Goal: Information Seeking & Learning: Compare options

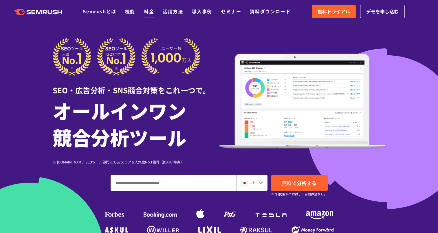
click at [150, 14] on link "料金" at bounding box center [149, 11] width 10 height 7
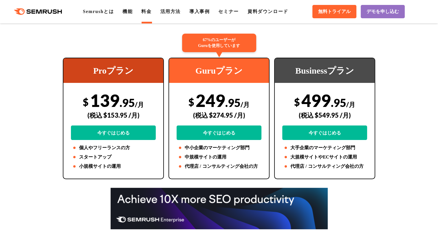
scroll to position [145, 0]
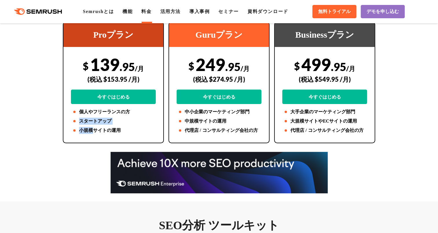
drag, startPoint x: 82, startPoint y: 124, endPoint x: 91, endPoint y: 127, distance: 10.1
click at [91, 127] on ul "個人やフリーランスの方 スタートアップ 小規模サイトの運用" at bounding box center [113, 120] width 85 height 25
drag, startPoint x: 91, startPoint y: 127, endPoint x: 117, endPoint y: 132, distance: 26.5
click at [117, 132] on li "小規模サイトの運用" at bounding box center [113, 130] width 85 height 7
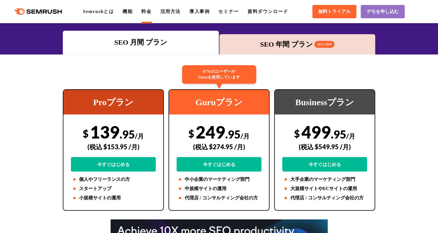
scroll to position [58, 0]
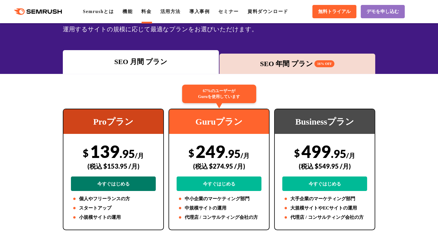
click at [111, 182] on link "今すぐはじめる" at bounding box center [113, 183] width 85 height 14
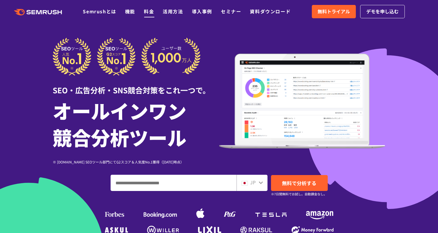
click at [153, 11] on link "料金" at bounding box center [149, 11] width 10 height 7
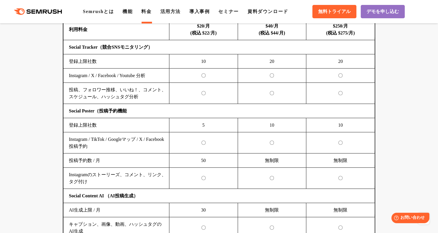
scroll to position [1215, 0]
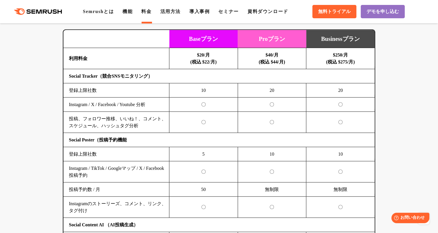
click at [206, 54] on b "$20/月 (税込 $22/月)" at bounding box center [203, 58] width 26 height 12
click at [207, 54] on b "$20/月 (税込 $22/月)" at bounding box center [203, 58] width 26 height 12
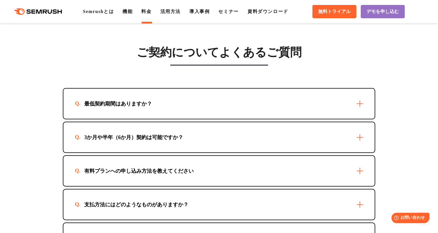
scroll to position [1620, 0]
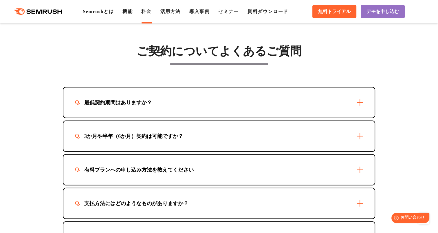
click at [361, 104] on div "最低契約期間はありますか？" at bounding box center [218, 102] width 311 height 30
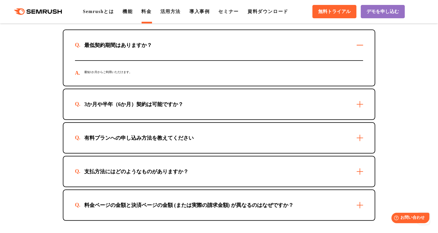
scroll to position [1677, 0]
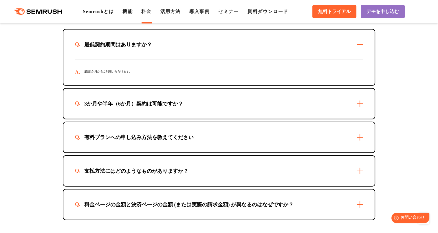
click at [355, 108] on div "3か月や半年（6か月）契約は可能ですか？" at bounding box center [218, 104] width 311 height 30
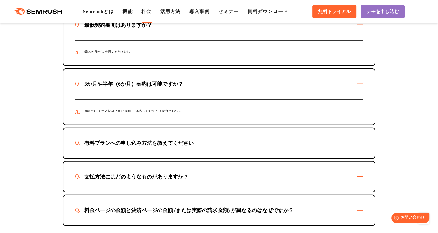
scroll to position [1706, 0]
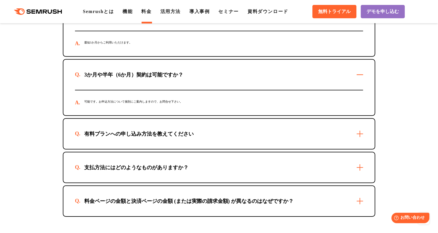
click at [359, 140] on div "有料プランへの申し込み方法を教えてください" at bounding box center [218, 134] width 311 height 30
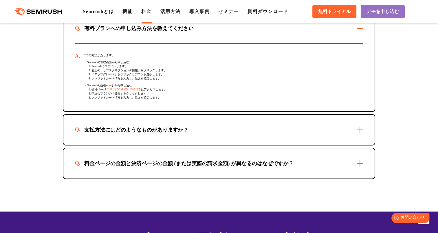
scroll to position [1822, 0]
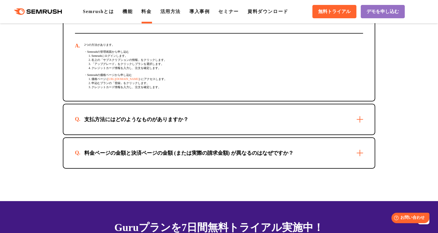
click at [357, 123] on div "支払方法にはどのようなものがありますか？" at bounding box center [218, 119] width 311 height 30
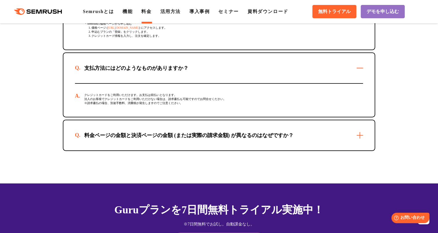
scroll to position [1880, 0]
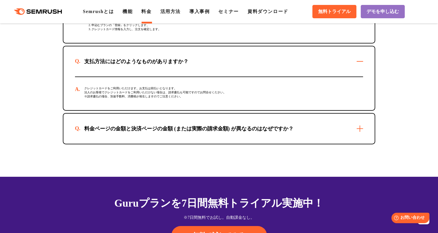
click at [356, 131] on div "料金ページの金額と決済ページの金額 (または実際の請求金額) が異なるのはなぜですか？" at bounding box center [218, 128] width 311 height 30
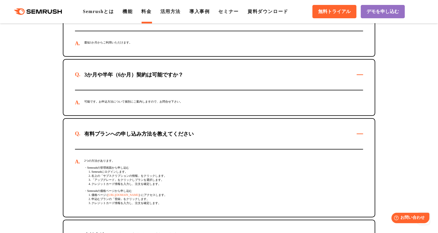
scroll to position [1909, 0]
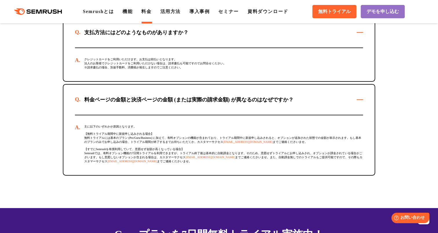
drag, startPoint x: 86, startPoint y: 156, endPoint x: 332, endPoint y: 172, distance: 246.9
click at [332, 172] on div "主に以下のいずれかが原因となります。 【無料トライアル期間中に新規申し込みされる場合】 無料トライアルには基本のプラン (Pro/Guru/Business)…" at bounding box center [219, 145] width 288 height 60
drag, startPoint x: 332, startPoint y: 172, endPoint x: 285, endPoint y: 142, distance: 56.2
click at [285, 142] on div "主に以下のいずれかが原因となります。 【無料トライアル期間中に新規申し込みされる場合】 無料トライアルには基本のプラン (Pro/Guru/Business)…" at bounding box center [219, 145] width 288 height 60
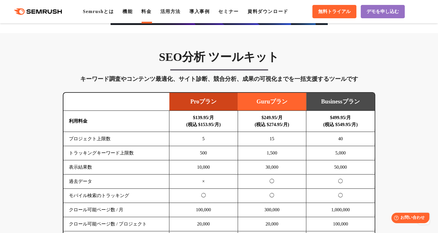
scroll to position [289, 0]
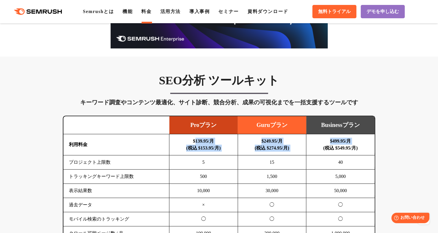
drag, startPoint x: 188, startPoint y: 139, endPoint x: 314, endPoint y: 152, distance: 126.1
click at [314, 152] on tr "利用料金 $139.95/月 (税込 $153.95/月) $249.95/月 (税込 $274.95/月) $499.95/月 (税込 $549.95/月)" at bounding box center [218, 144] width 311 height 21
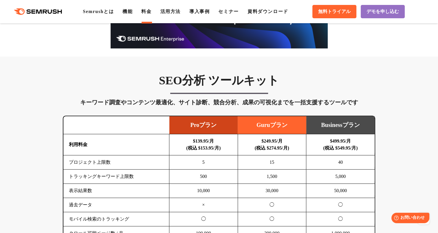
drag, startPoint x: 314, startPoint y: 152, endPoint x: 298, endPoint y: 186, distance: 38.2
click at [298, 186] on td "30,000" at bounding box center [271, 190] width 69 height 14
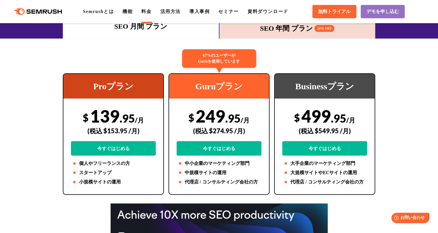
scroll to position [87, 0]
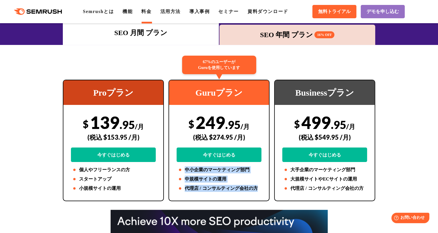
drag, startPoint x: 182, startPoint y: 164, endPoint x: 261, endPoint y: 189, distance: 82.7
click at [261, 189] on div "67%のユーザーが Guruを使用しています Guruプラン $ 249 .95 /月 (税込 $274.95 /月) 今すぐはじめる 中小企業のマーケティン…" at bounding box center [218, 140] width 101 height 121
drag, startPoint x: 261, startPoint y: 189, endPoint x: 245, endPoint y: 185, distance: 17.0
click at [245, 185] on li "代理店 / コンサルティング会社の方" at bounding box center [218, 188] width 85 height 7
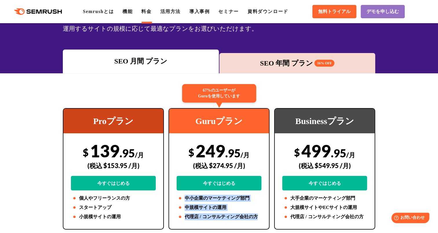
scroll to position [0, 0]
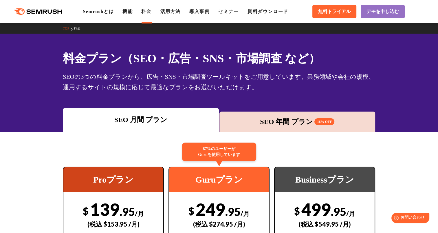
click at [263, 125] on div "SEO 年間 プラン 16% OFF" at bounding box center [297, 121] width 150 height 10
